Goal: Navigation & Orientation: Find specific page/section

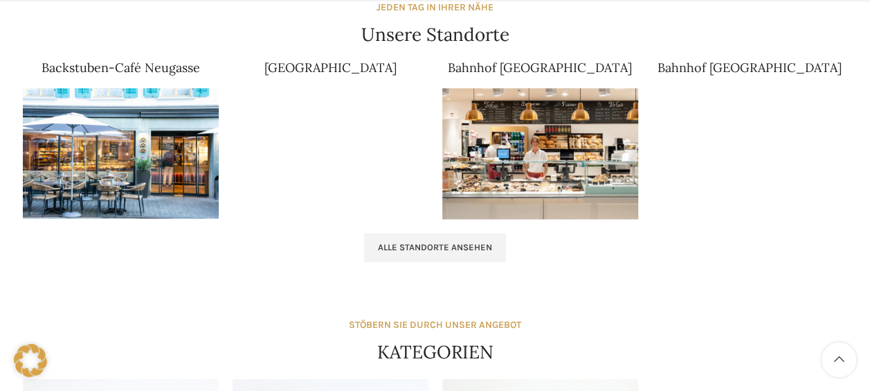
scroll to position [908, 0]
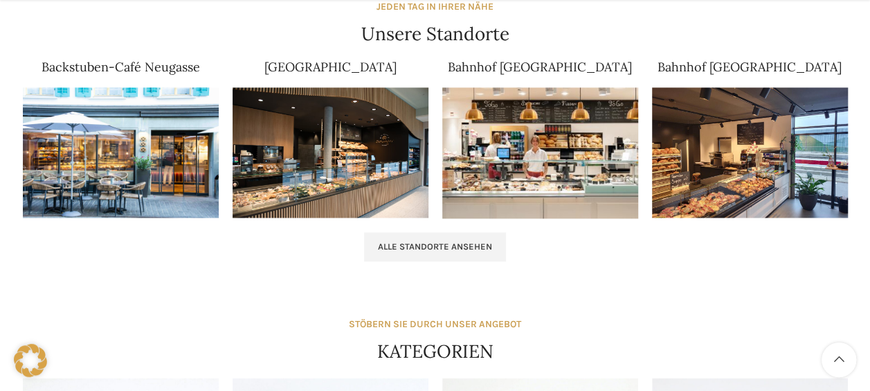
click at [456, 230] on div "Alle Standorte ansehen" at bounding box center [435, 246] width 839 height 43
click at [462, 241] on span "Alle Standorte ansehen" at bounding box center [435, 246] width 114 height 11
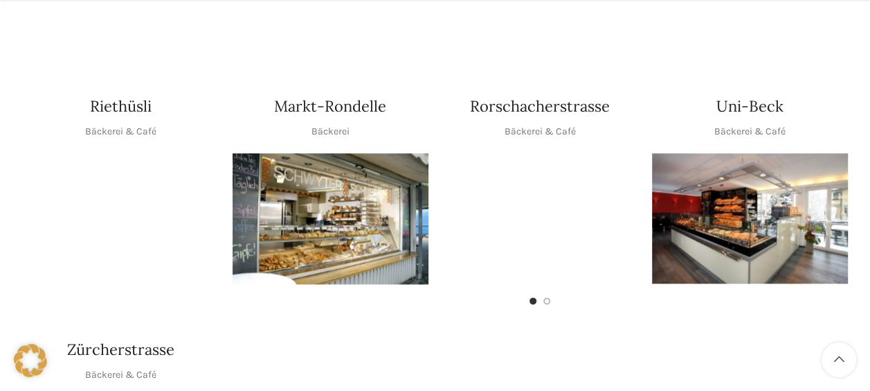
scroll to position [712, 0]
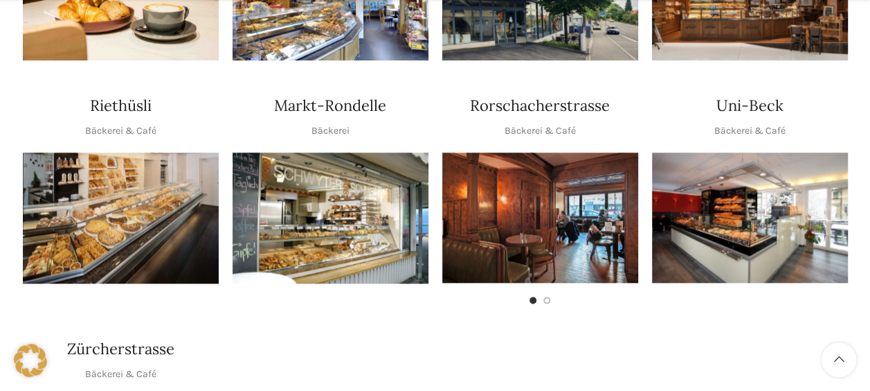
click at [822, 190] on img "1 / 1" at bounding box center [750, 217] width 196 height 130
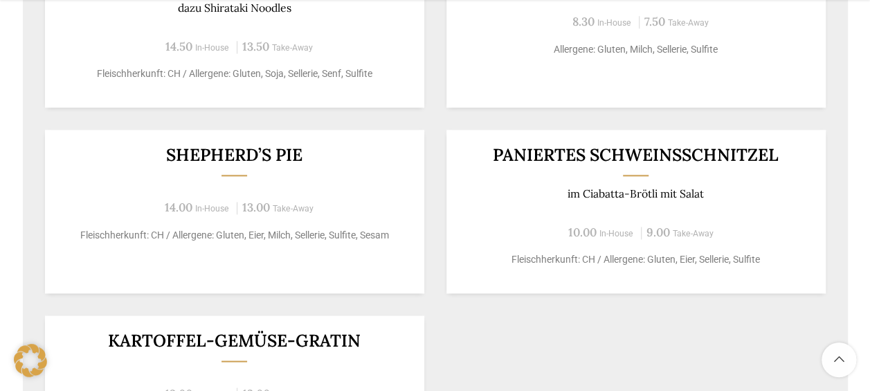
scroll to position [1120, 0]
